Goal: Find specific page/section: Find specific page/section

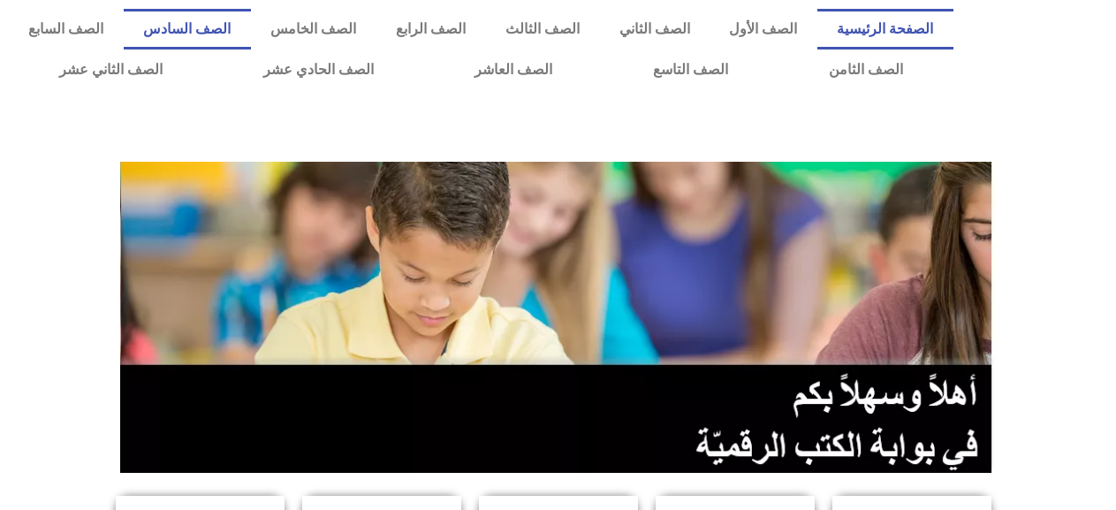
click at [251, 31] on link "الصف السادس" at bounding box center [187, 29] width 127 height 41
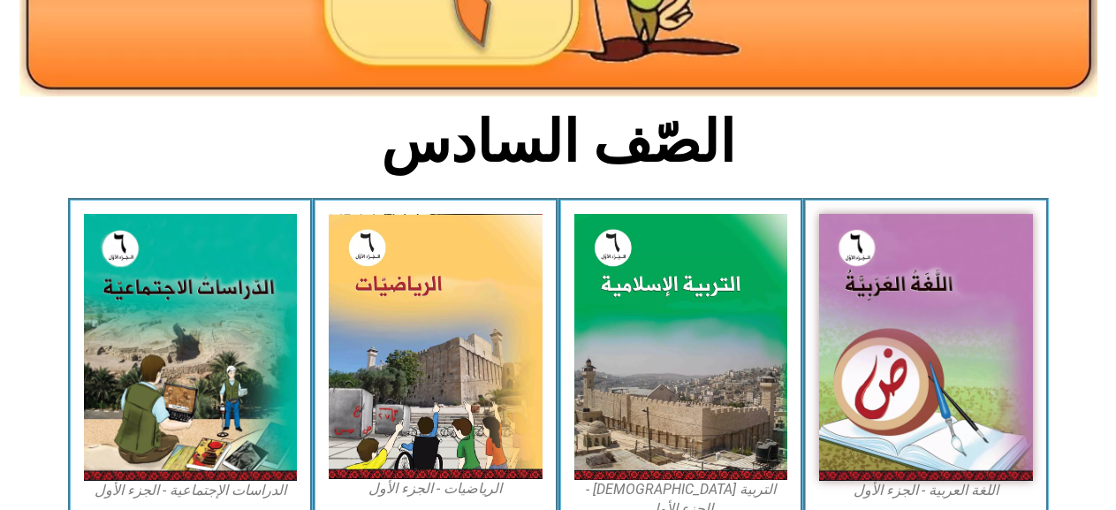
scroll to position [353, 0]
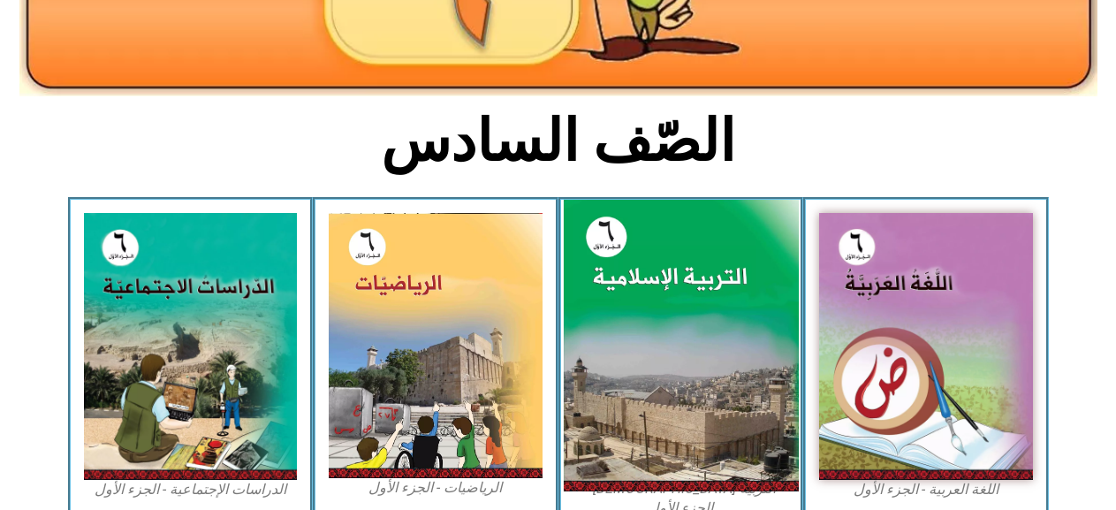
click at [697, 409] on img at bounding box center [680, 346] width 235 height 292
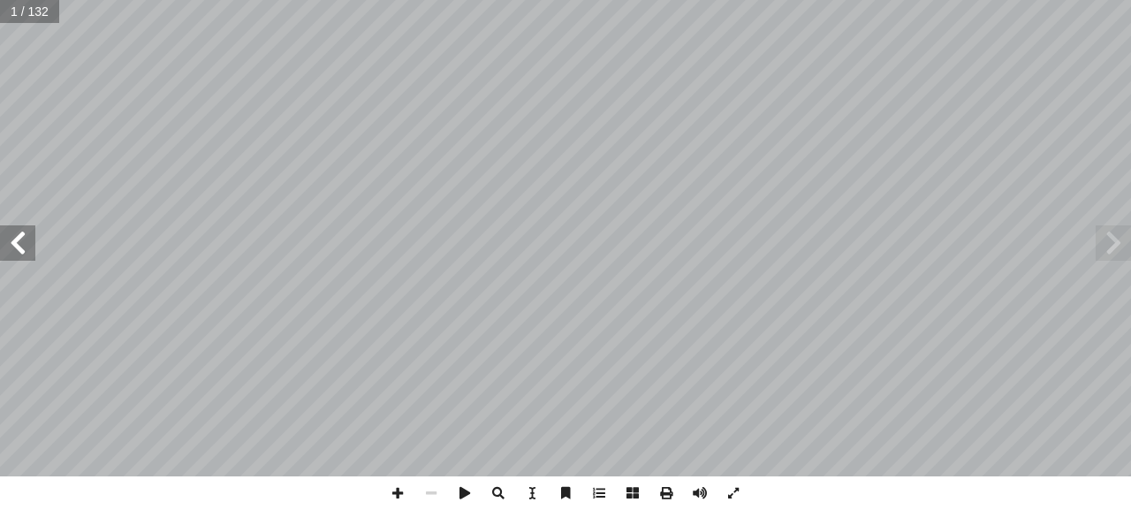
click at [11, 236] on span at bounding box center [17, 242] width 35 height 35
click at [5, 231] on span at bounding box center [17, 242] width 35 height 35
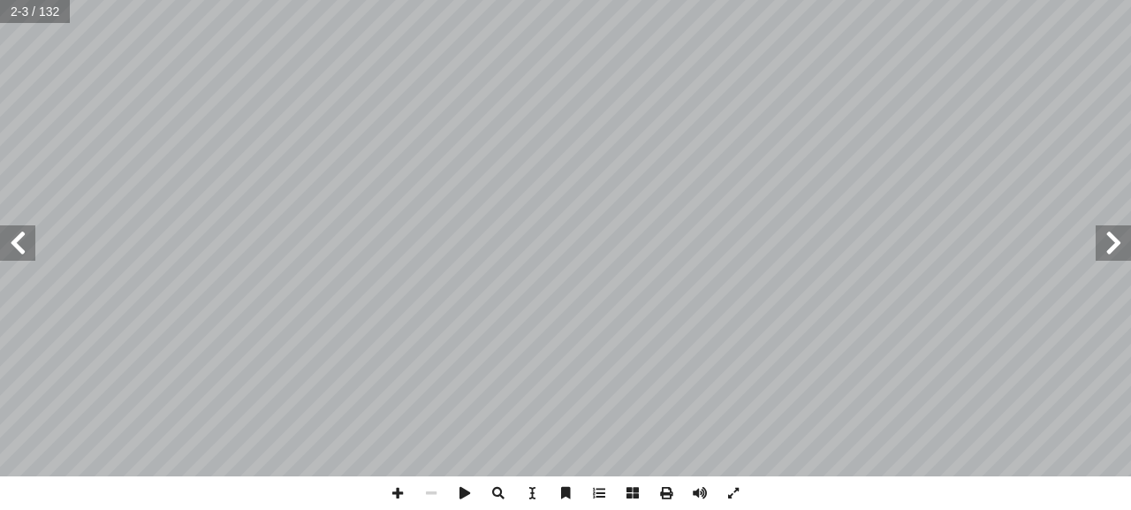
click at [5, 231] on span at bounding box center [17, 242] width 35 height 35
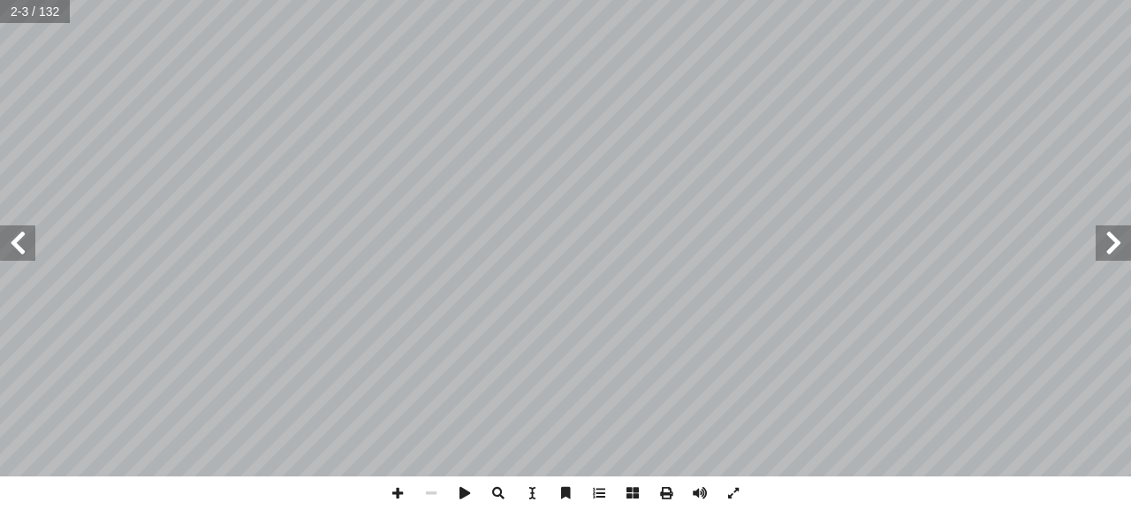
click at [5, 231] on span at bounding box center [17, 242] width 35 height 35
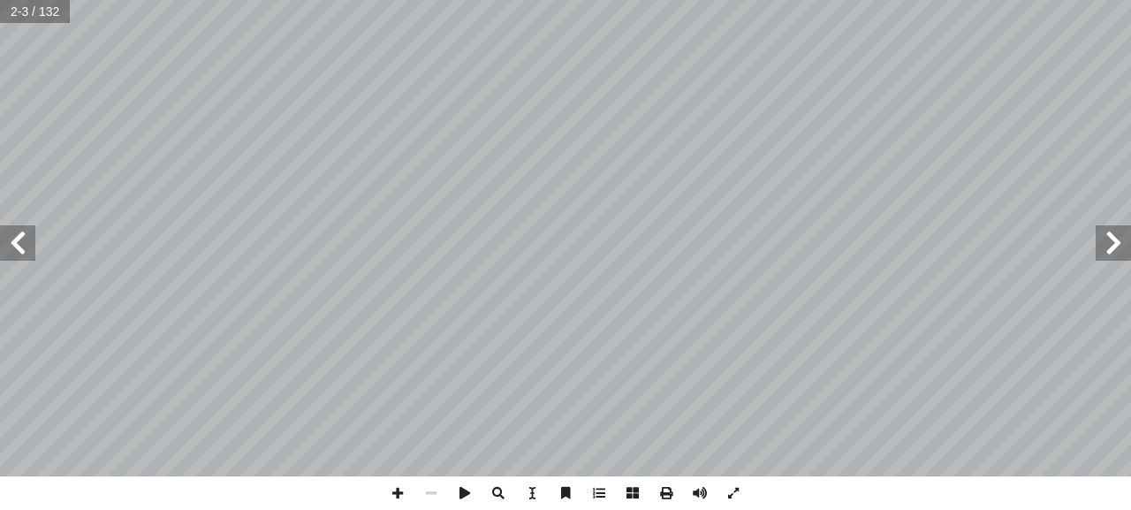
click at [6, 231] on span at bounding box center [17, 242] width 35 height 35
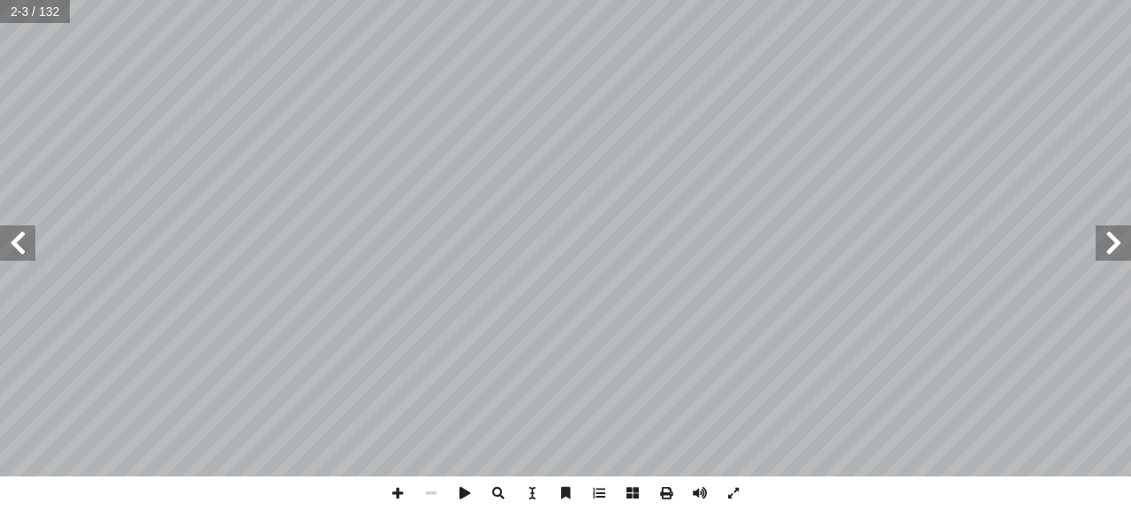
click at [6, 231] on span at bounding box center [17, 242] width 35 height 35
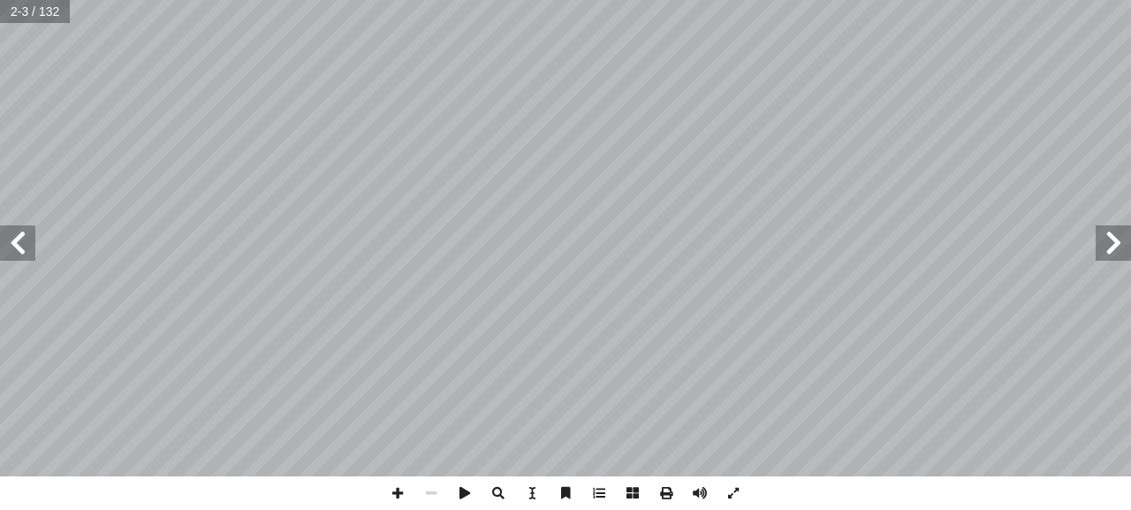
click at [6, 231] on span at bounding box center [17, 242] width 35 height 35
click at [8, 231] on span at bounding box center [17, 242] width 35 height 35
click at [9, 231] on span at bounding box center [17, 242] width 35 height 35
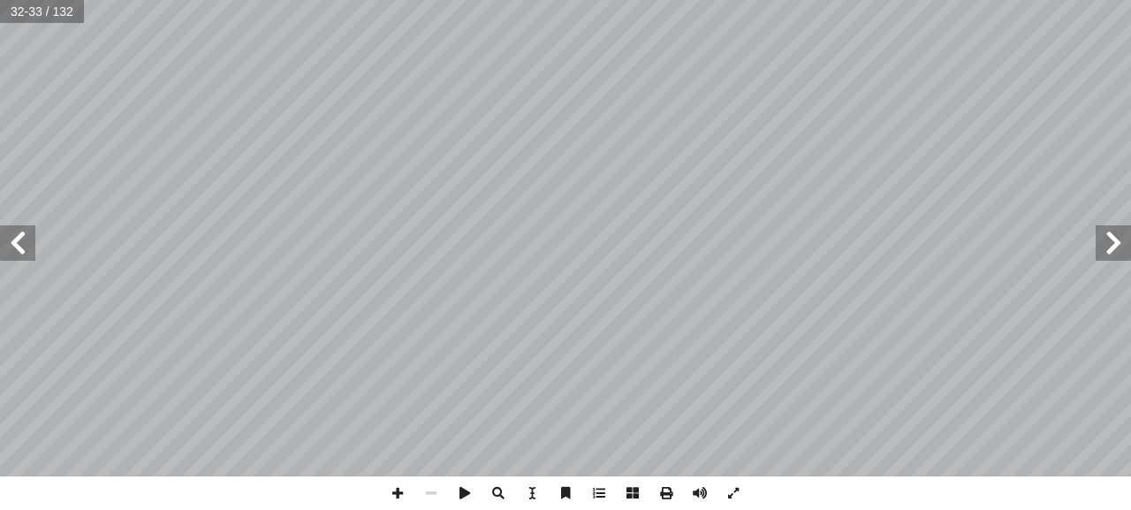
click at [12, 230] on span at bounding box center [17, 242] width 35 height 35
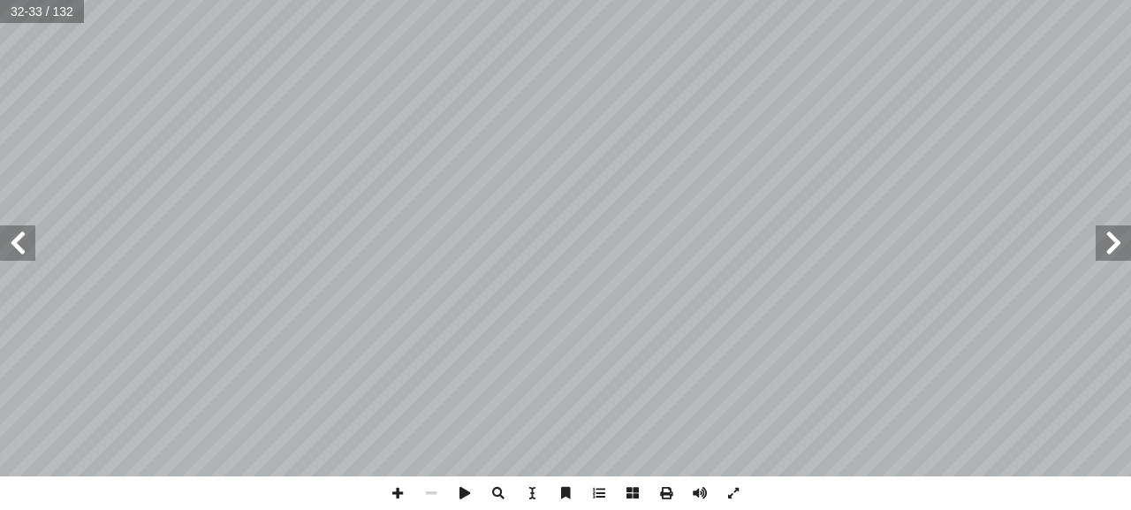
click at [12, 230] on span at bounding box center [17, 242] width 35 height 35
click at [19, 247] on span at bounding box center [17, 242] width 35 height 35
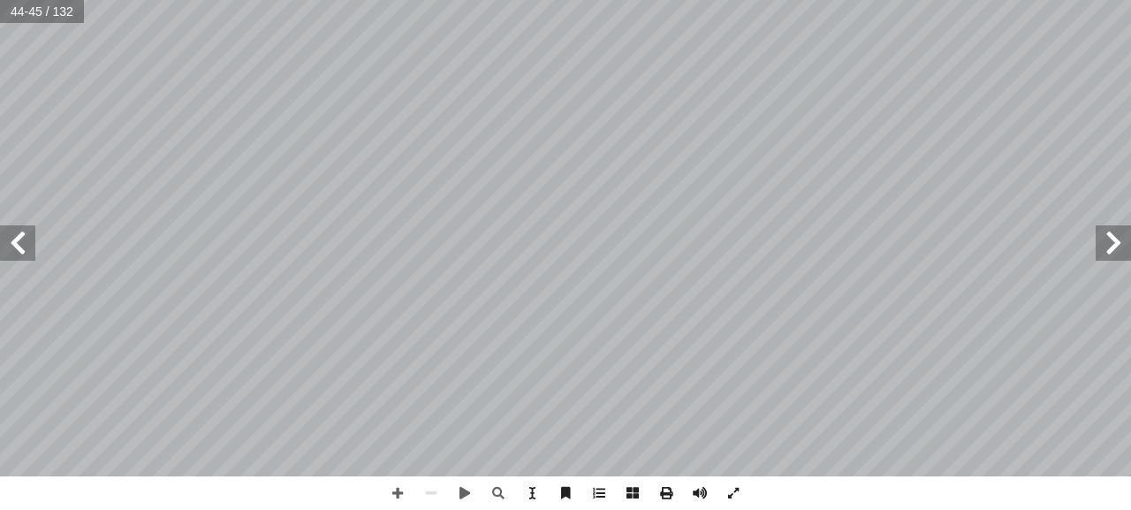
click at [31, 239] on span at bounding box center [17, 242] width 35 height 35
click at [398, 490] on span at bounding box center [398, 493] width 34 height 34
